Goal: Task Accomplishment & Management: Use online tool/utility

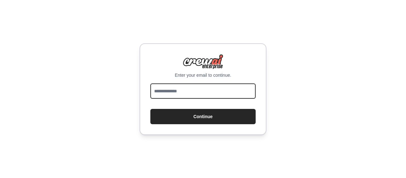
drag, startPoint x: 0, startPoint y: 0, endPoint x: 214, endPoint y: 91, distance: 232.9
click at [214, 91] on input "email" at bounding box center [203, 90] width 105 height 15
type input "**********"
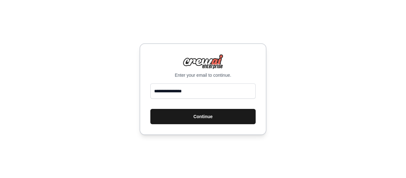
click at [207, 121] on button "Continue" at bounding box center [203, 116] width 105 height 15
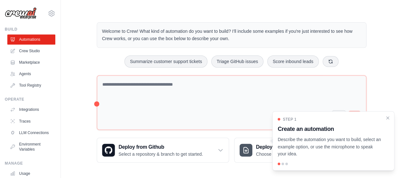
scroll to position [4, 0]
click at [389, 119] on icon "Close walkthrough" at bounding box center [388, 117] width 6 height 6
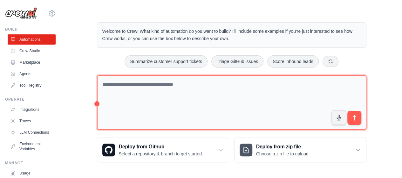
click at [239, 103] on textarea at bounding box center [231, 102] width 269 height 55
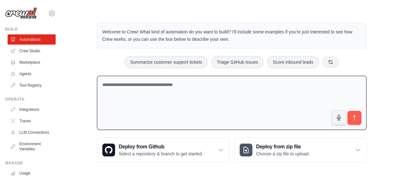
scroll to position [1, 0]
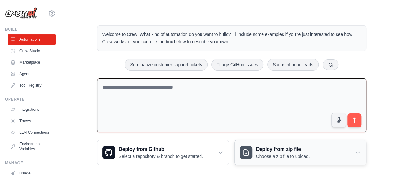
click at [259, 145] on h3 "Deploy from zip file" at bounding box center [283, 149] width 54 height 8
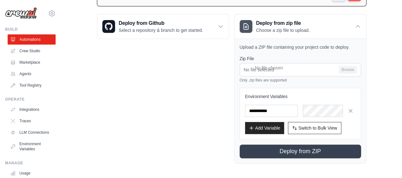
scroll to position [0, 0]
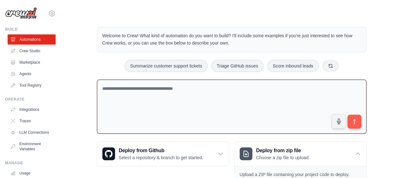
drag, startPoint x: 187, startPoint y: 109, endPoint x: 162, endPoint y: 102, distance: 25.7
click at [162, 102] on textarea at bounding box center [231, 106] width 269 height 54
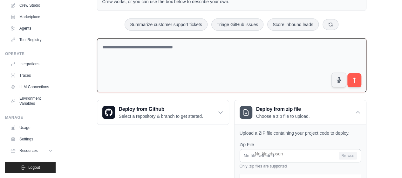
scroll to position [127, 0]
